Goal: Information Seeking & Learning: Learn about a topic

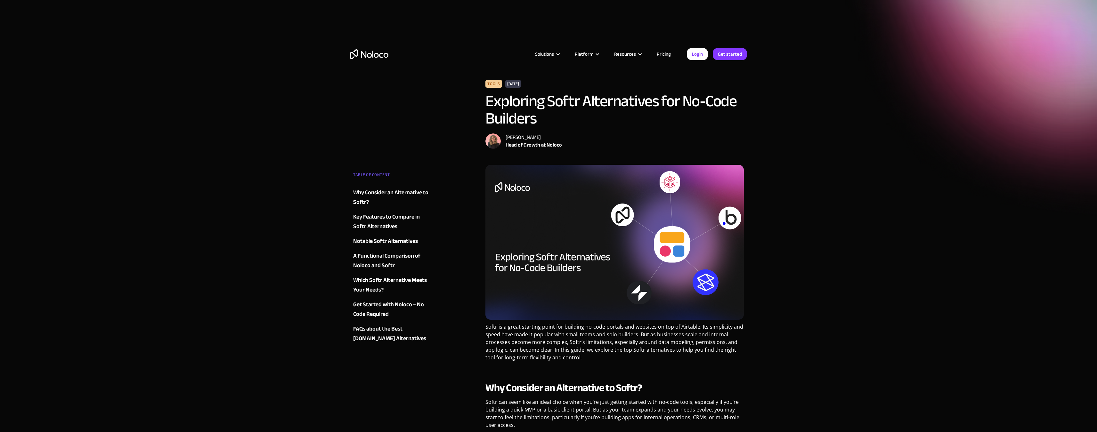
click at [384, 53] on img "home" at bounding box center [369, 54] width 38 height 10
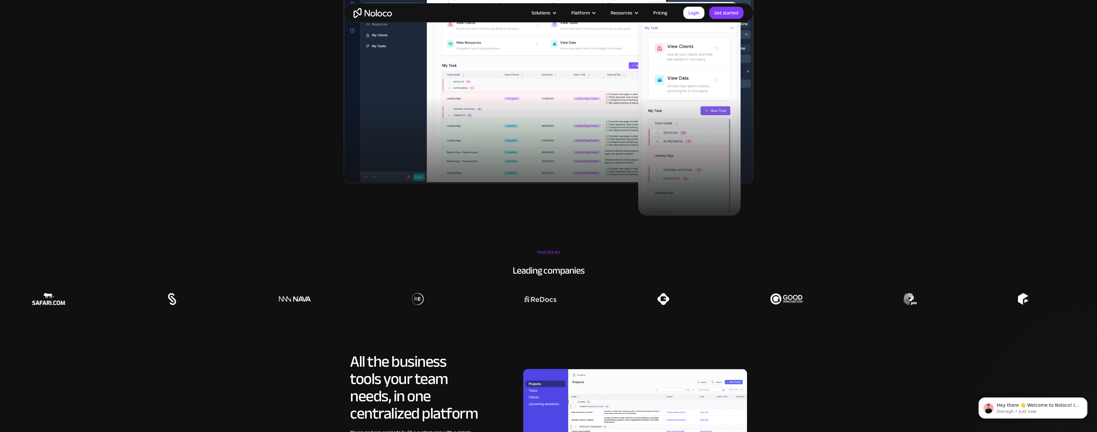
scroll to position [385, 0]
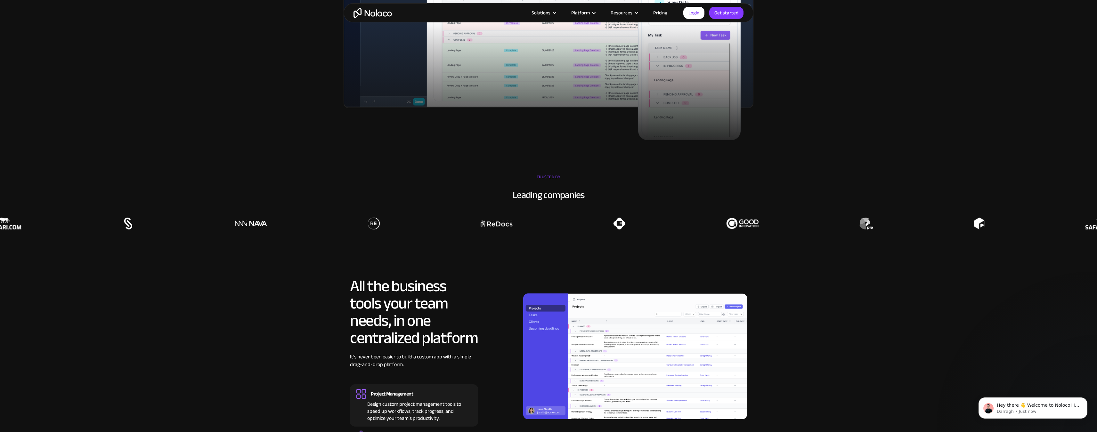
click at [655, 20] on div "Solutions Use Cases Business Types Project Management Keep track of customers, …" at bounding box center [549, 12] width 410 height 19
click at [655, 11] on link "Pricing" at bounding box center [660, 13] width 30 height 8
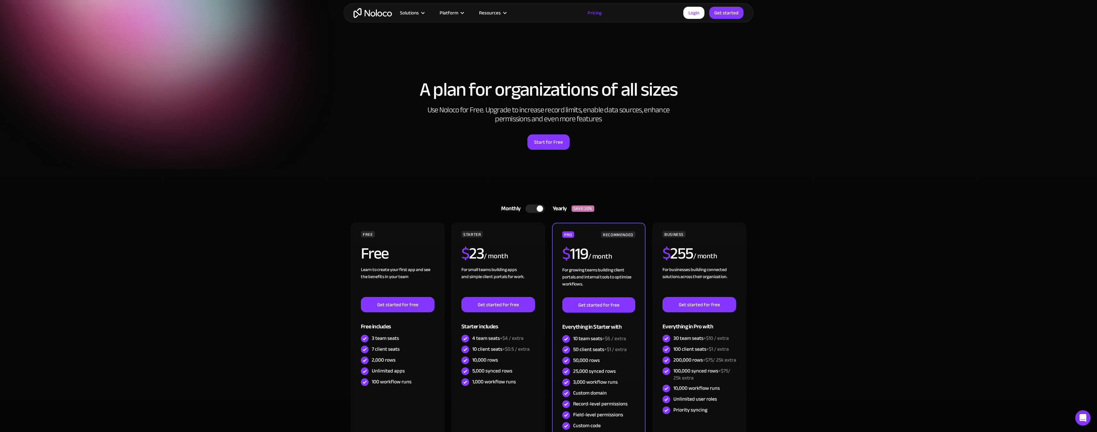
scroll to position [117, 0]
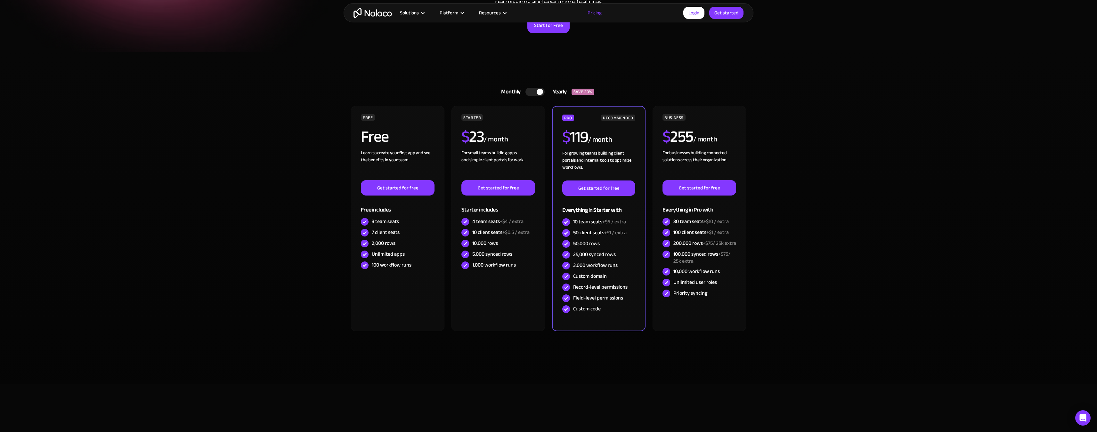
click at [541, 91] on div at bounding box center [540, 92] width 6 height 6
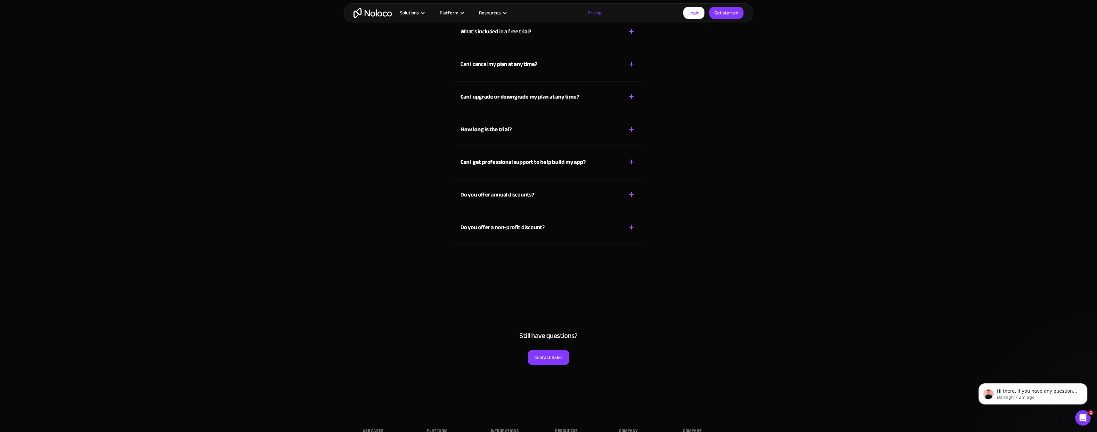
scroll to position [3249, 0]
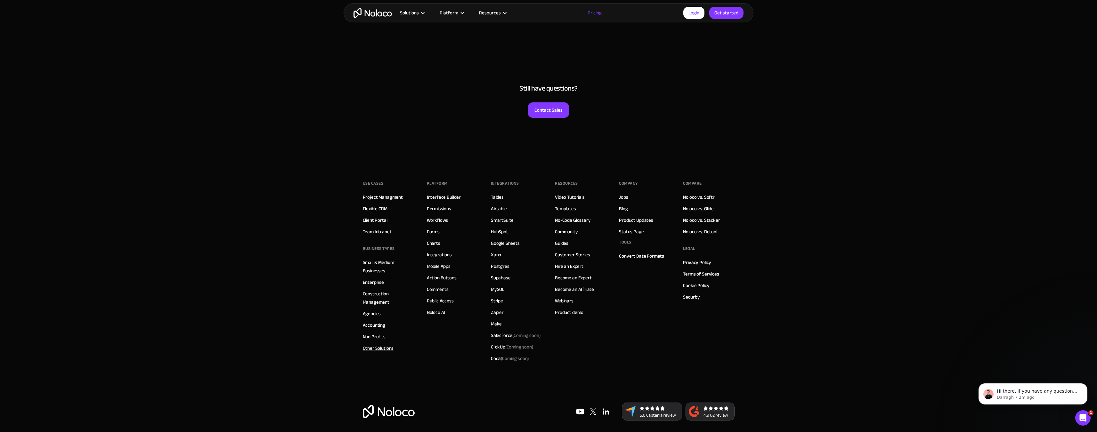
click at [382, 350] on link "Other Solutions" at bounding box center [378, 348] width 31 height 8
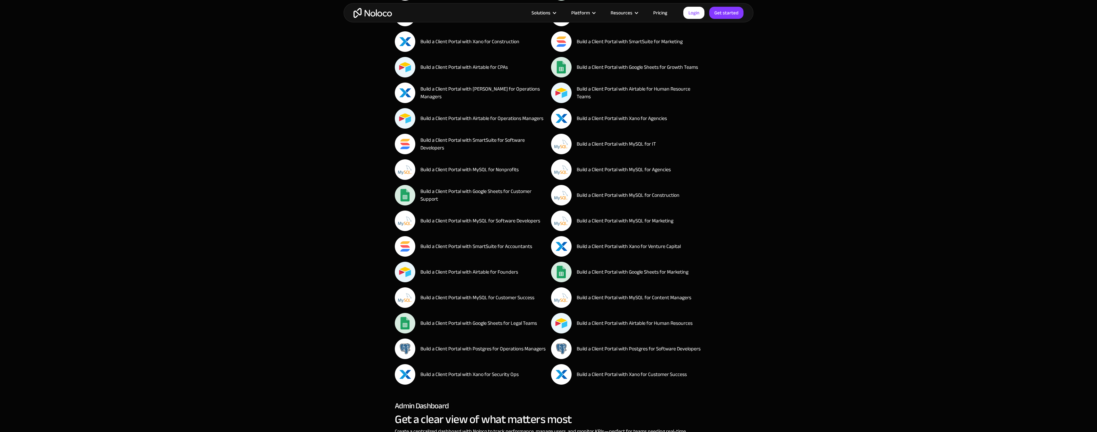
scroll to position [1205, 0]
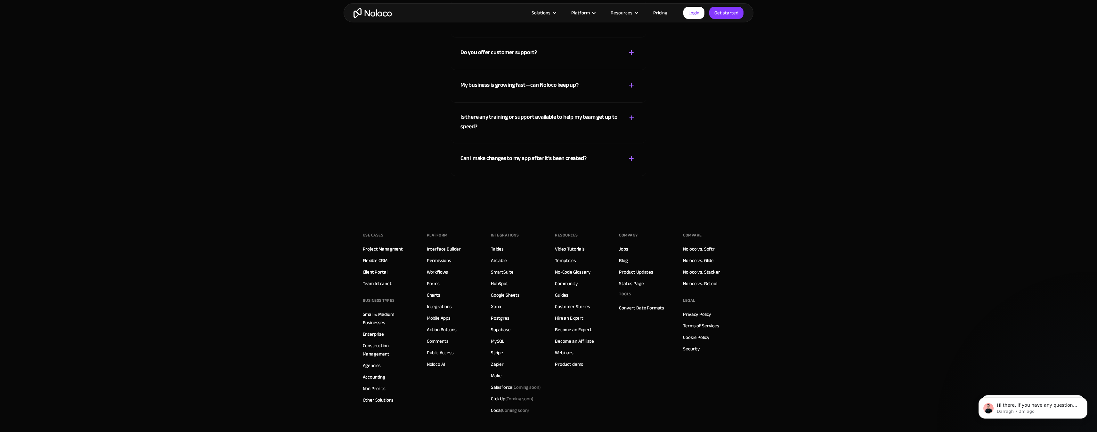
scroll to position [3727, 0]
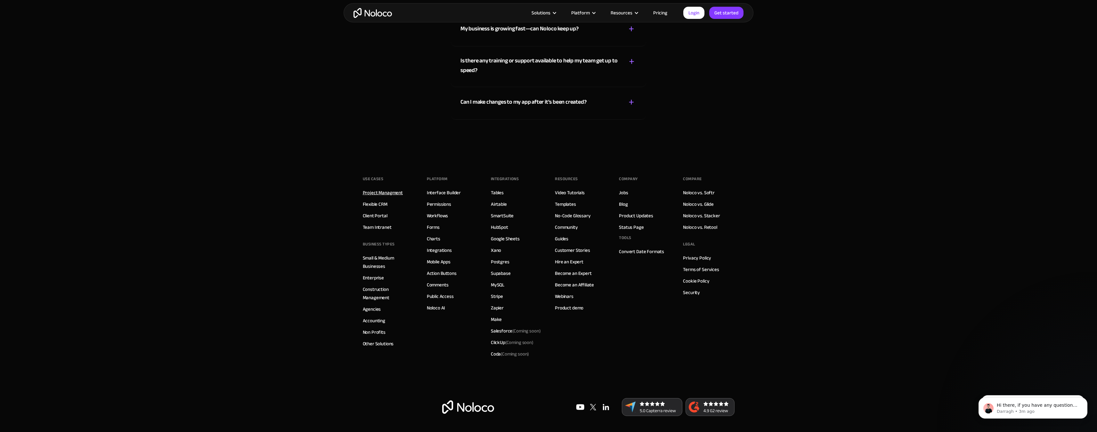
click at [400, 194] on link "Project Managment" at bounding box center [383, 193] width 40 height 8
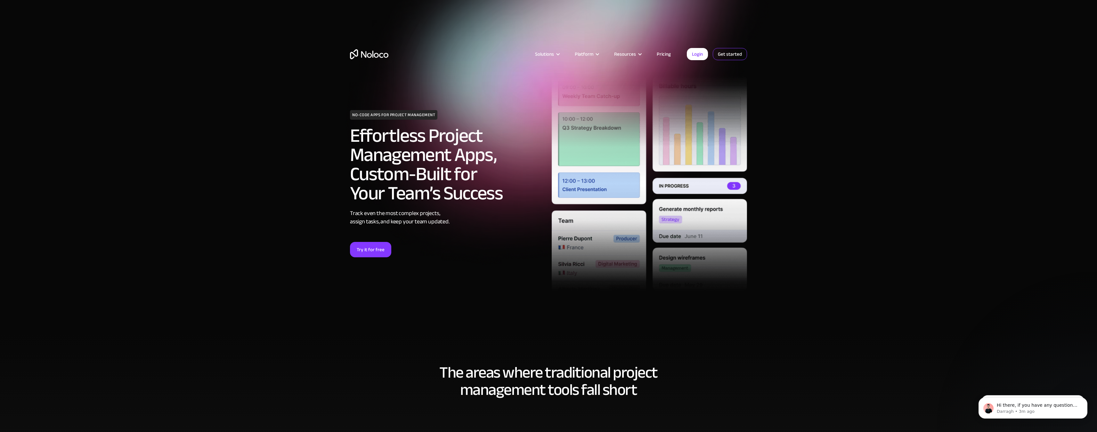
click at [739, 52] on link "Get started" at bounding box center [730, 54] width 34 height 12
